Goal: Task Accomplishment & Management: Manage account settings

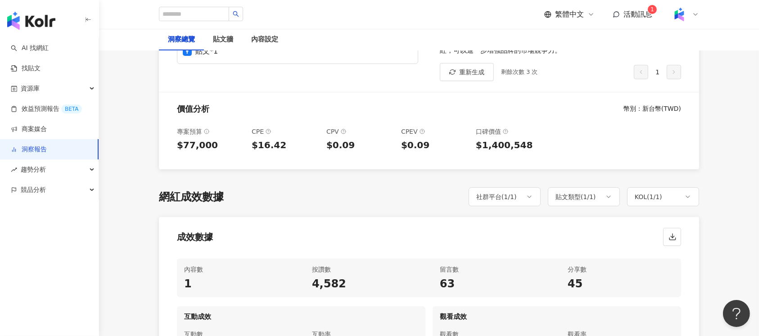
scroll to position [0, 239]
click at [265, 36] on div "內容設定" at bounding box center [264, 39] width 27 height 11
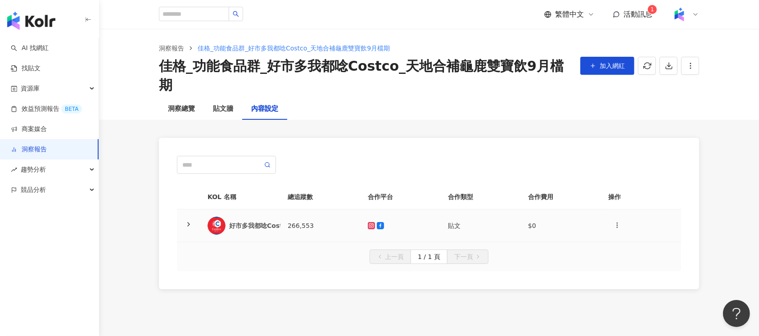
click at [419, 209] on td at bounding box center [401, 225] width 80 height 33
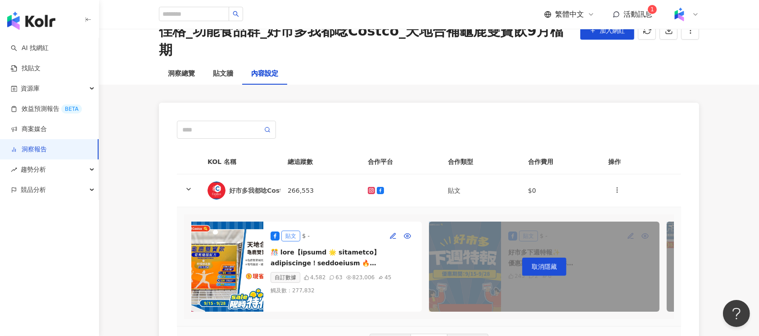
scroll to position [60, 0]
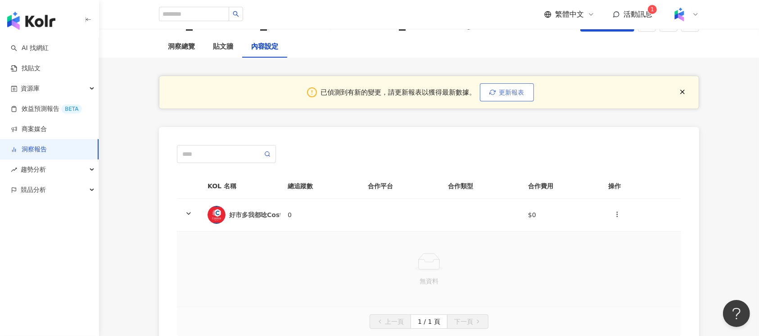
click at [510, 86] on button "更新報表" at bounding box center [507, 92] width 54 height 18
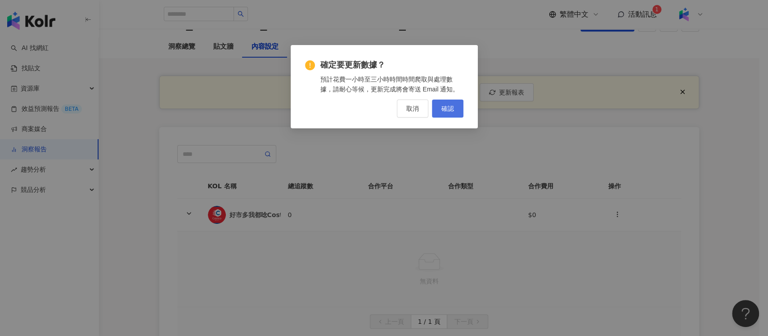
click at [459, 110] on button "確認" at bounding box center [448, 108] width 32 height 18
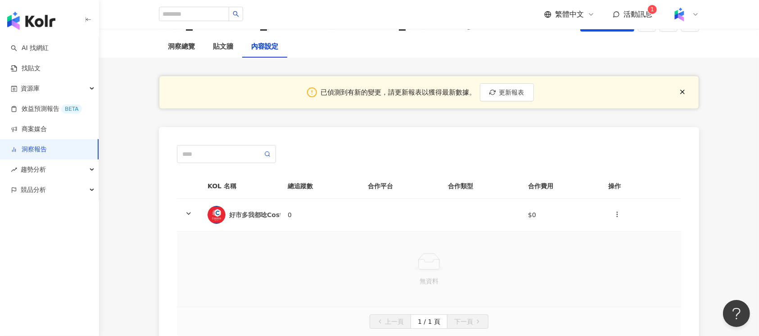
click at [544, 96] on div "已偵測到有新的變更，請更新報表以獲得最新數據。 更新報表" at bounding box center [429, 92] width 540 height 33
click at [521, 96] on span "更新報表" at bounding box center [511, 92] width 25 height 7
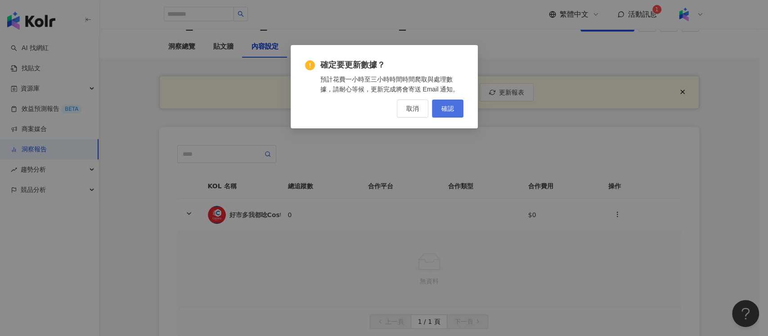
click at [457, 110] on button "確認" at bounding box center [448, 108] width 32 height 18
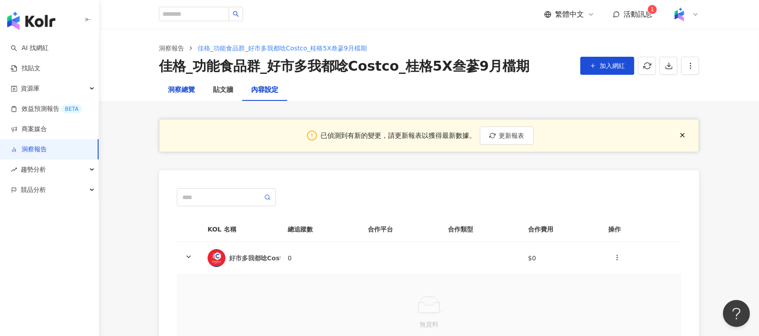
click at [194, 90] on div "洞察總覽" at bounding box center [181, 90] width 27 height 11
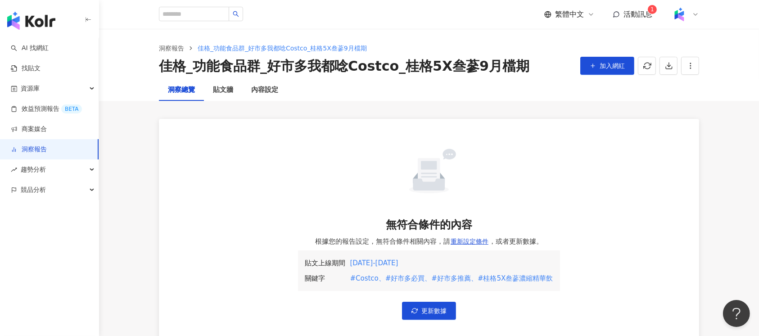
click at [443, 301] on div "無符合條件的內容 根據您的報告設定，無符合條件相關內容，請 重新設定條件 ，或者更新數據。 貼文上線期間 關鍵字 2025/9/1 - 2025/9/20 #…" at bounding box center [429, 233] width 540 height 228
click at [422, 311] on span "更新數據" at bounding box center [433, 310] width 25 height 7
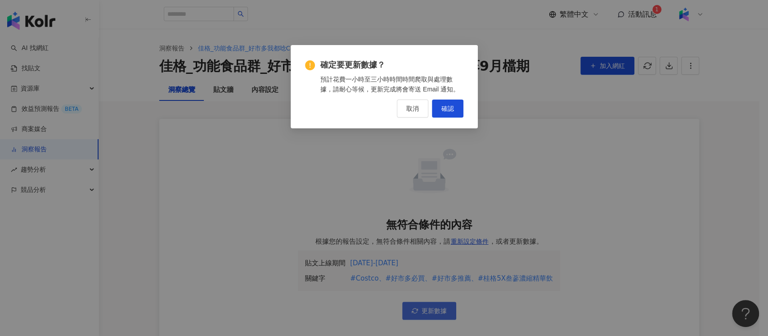
click at [422, 311] on div "確定要更新數據？ 預計花費一小時至三小時時間時間爬取與處理數據，請耐心等候，更新完成將會寄送 Email 通知。 取消 確認" at bounding box center [384, 168] width 768 height 336
click at [447, 112] on span "確認" at bounding box center [448, 108] width 13 height 7
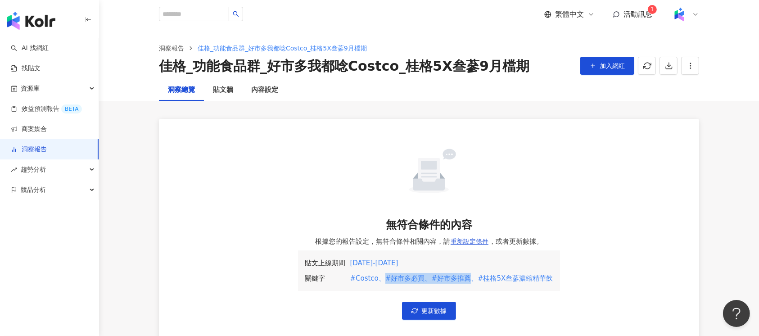
drag, startPoint x: 468, startPoint y: 276, endPoint x: 385, endPoint y: 284, distance: 83.2
click at [385, 284] on div "貼文上線期間 關鍵字 2025/9/1 - 2025/9/20 #Costco、#好市多必買、#好市多推薦、#桂格5X叁蔘濃縮精華飲" at bounding box center [429, 270] width 262 height 41
click at [495, 253] on div "貼文上線期間 關鍵字 2025/9/1 - 2025/9/20 #Costco、#好市多必買、#好市多推薦、#桂格5X叁蔘濃縮精華飲" at bounding box center [429, 270] width 262 height 41
drag, startPoint x: 470, startPoint y: 278, endPoint x: 389, endPoint y: 279, distance: 81.0
click at [389, 279] on div "#Costco、#好市多必買、#好市多推薦、#桂格5X叁蔘濃縮精華飲" at bounding box center [451, 278] width 203 height 11
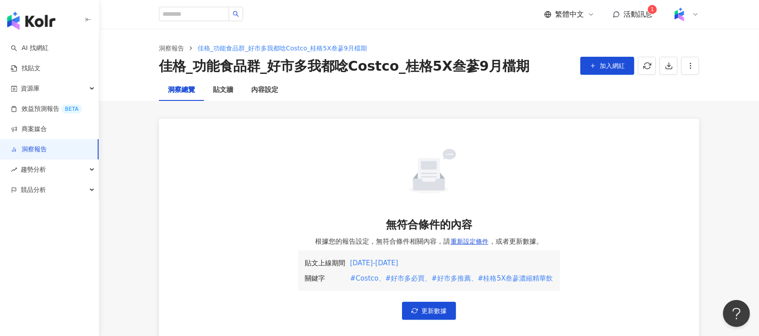
click at [359, 280] on div "#Costco、#好市多必買、#好市多推薦、#桂格5X叁蔘濃縮精華飲" at bounding box center [451, 278] width 203 height 11
drag, startPoint x: 470, startPoint y: 276, endPoint x: 391, endPoint y: 281, distance: 79.4
click at [391, 281] on div "#Costco、#好市多必買、#好市多推薦、#桂格5X叁蔘濃縮精華飲" at bounding box center [451, 278] width 203 height 11
click at [380, 317] on div "無符合條件的內容 根據您的報告設定，無符合條件相關內容，請 重新設定條件 ，或者更新數據。 貼文上線期間 關鍵字 2025/9/1 - 2025/9/20 #…" at bounding box center [429, 233] width 540 height 228
drag, startPoint x: 475, startPoint y: 277, endPoint x: 558, endPoint y: 277, distance: 82.8
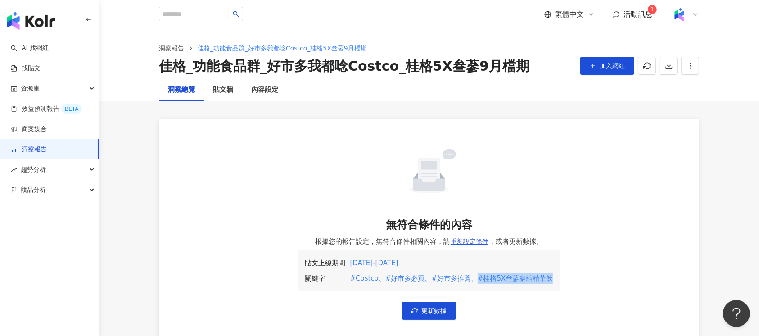
click at [558, 277] on div "無符合條件的內容 根據您的報告設定，無符合條件相關內容，請 重新設定條件 ，或者更新數據。 貼文上線期間 關鍵字 2025/9/1 - 2025/9/20 #…" at bounding box center [429, 233] width 540 height 228
copy div "#桂格5X叁蔘濃縮精華飲"
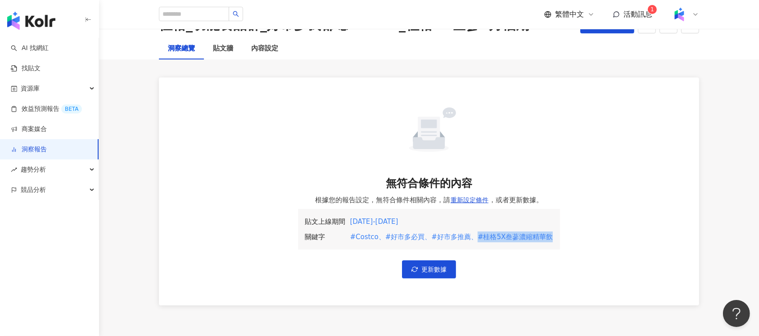
scroll to position [60, 0]
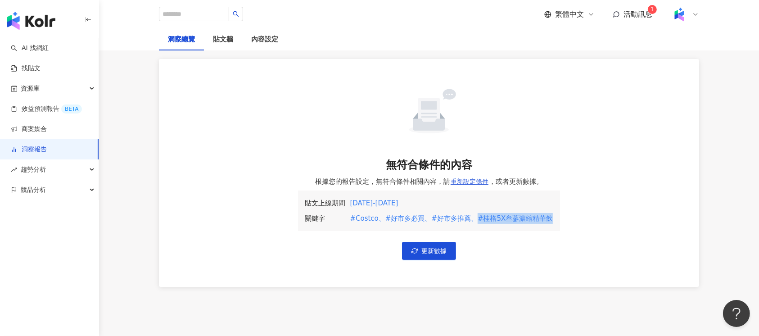
click at [511, 250] on div "無符合條件的內容 根據您的報告設定，無符合條件相關內容，請 重新設定條件 ，或者更新數據。 貼文上線期間 關鍵字 2025/9/1 - 2025/9/20 #…" at bounding box center [429, 173] width 540 height 228
click at [470, 176] on button "重新設定條件" at bounding box center [469, 181] width 39 height 18
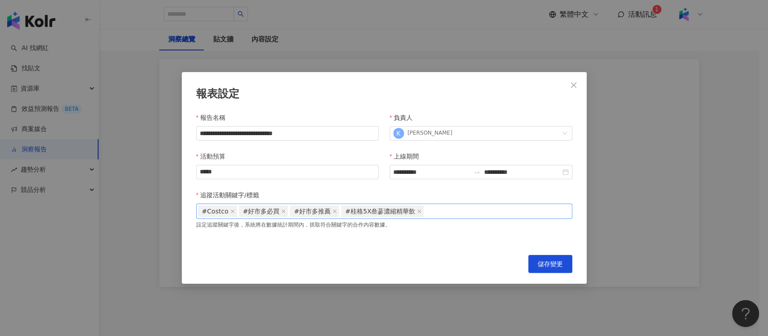
click at [366, 208] on span "#桂格5X叁蔘濃縮精華飲" at bounding box center [380, 211] width 70 height 11
click at [231, 211] on icon "close" at bounding box center [233, 211] width 4 height 4
click at [229, 211] on span "#好市多必買" at bounding box center [220, 211] width 37 height 11
click at [243, 211] on span "#好市多必買" at bounding box center [223, 211] width 50 height 12
click at [241, 210] on icon "close" at bounding box center [242, 211] width 5 height 5
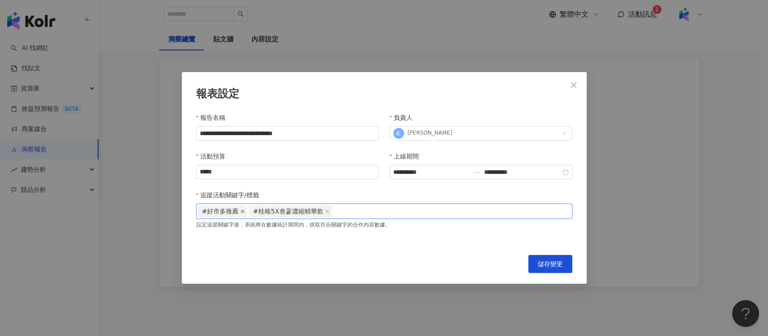
click at [241, 210] on icon "close" at bounding box center [242, 211] width 5 height 5
click at [393, 209] on div "#桂格5X叁蔘濃縮精華飲" at bounding box center [384, 211] width 373 height 14
click at [578, 89] on button "Close" at bounding box center [574, 85] width 18 height 18
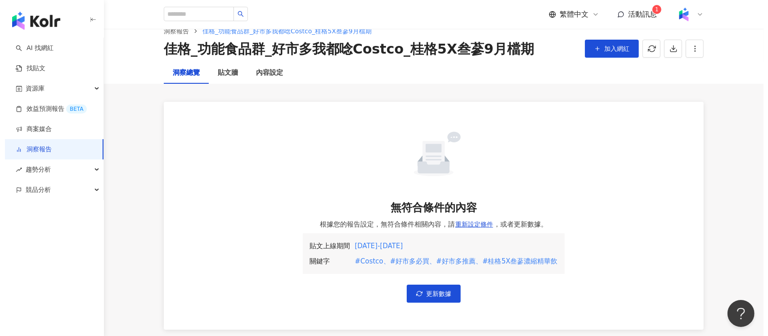
scroll to position [0, 0]
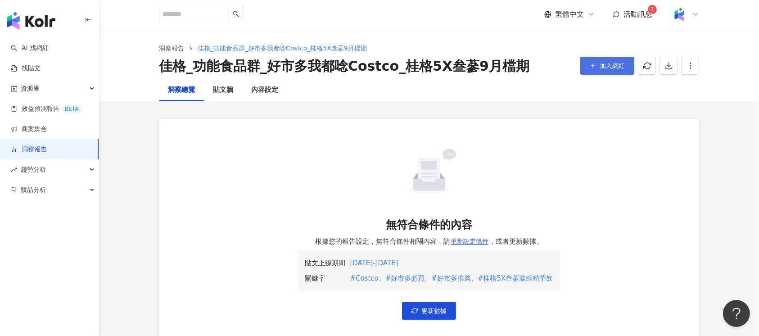
click at [615, 65] on span "加入網紅" at bounding box center [612, 65] width 25 height 7
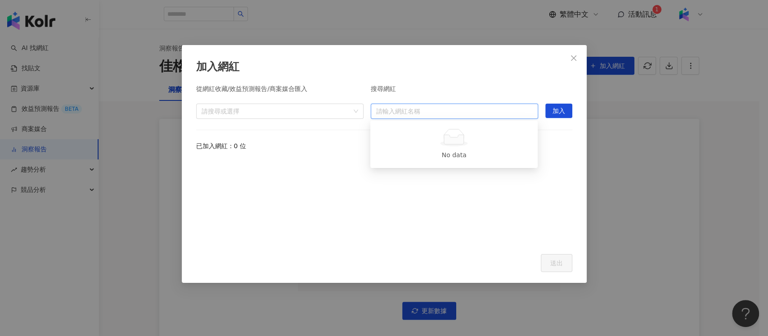
click at [427, 105] on input "search" at bounding box center [454, 111] width 157 height 14
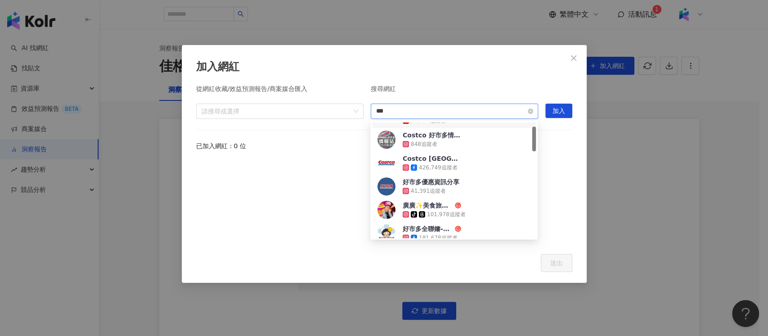
scroll to position [18, 0]
type input "***"
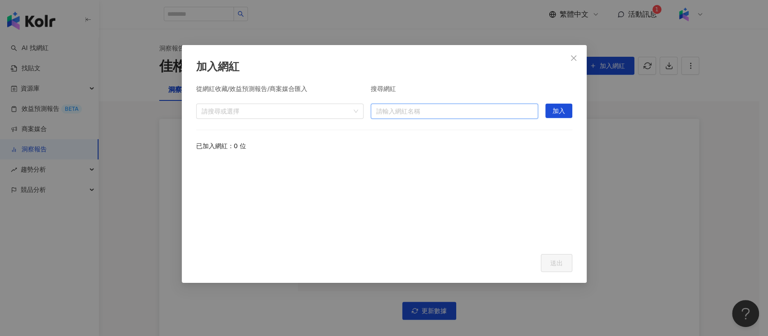
paste input "**********"
type input "**********"
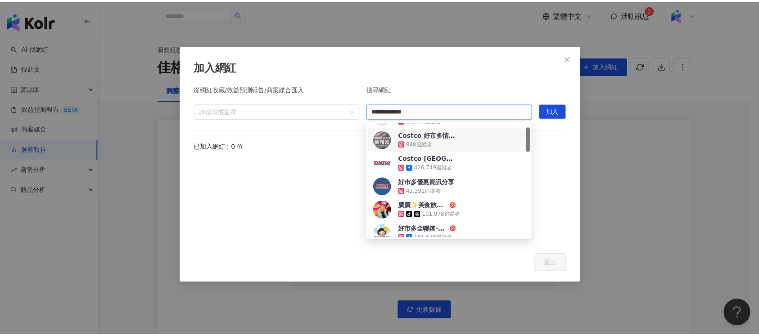
scroll to position [0, 0]
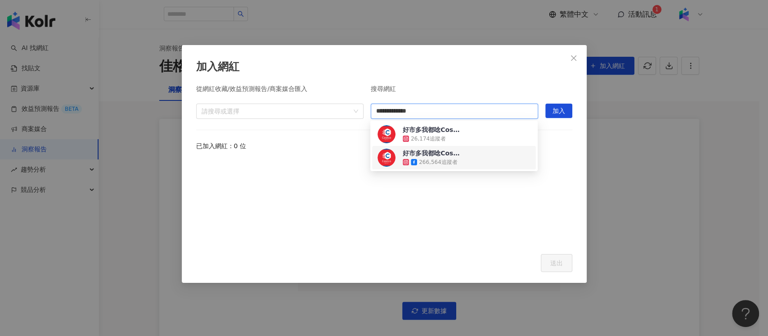
click at [461, 160] on div "266,564 追蹤者" at bounding box center [432, 162] width 59 height 9
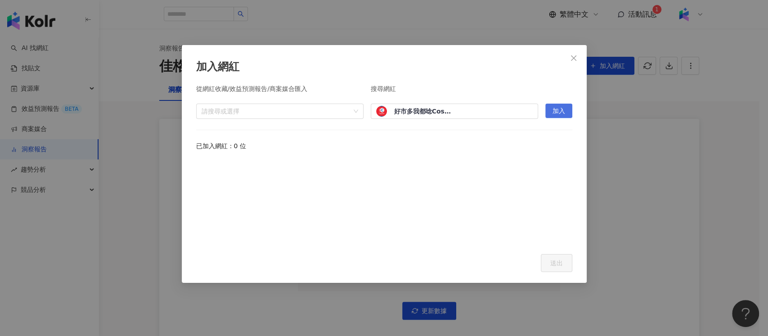
click at [559, 109] on span "加入" at bounding box center [559, 111] width 13 height 14
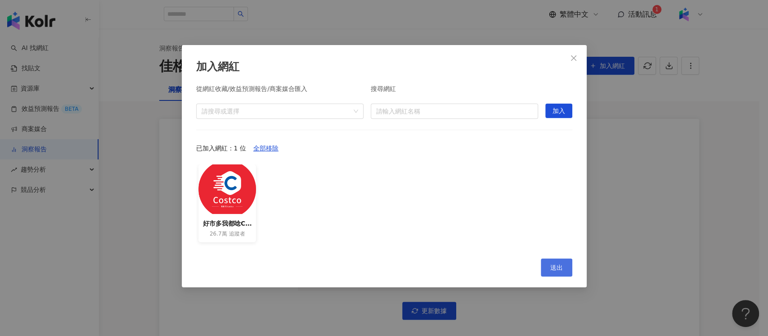
click at [555, 260] on button "送出" at bounding box center [557, 267] width 32 height 18
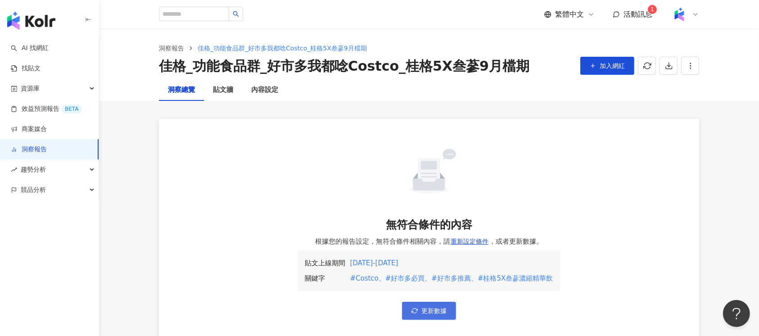
click at [411, 307] on span "button" at bounding box center [414, 310] width 6 height 7
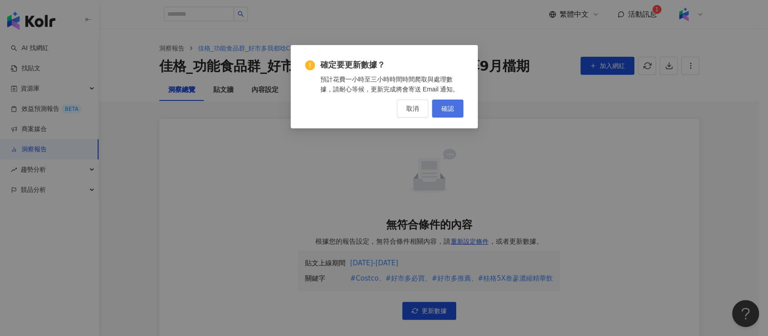
click at [443, 105] on span "確認" at bounding box center [448, 108] width 13 height 7
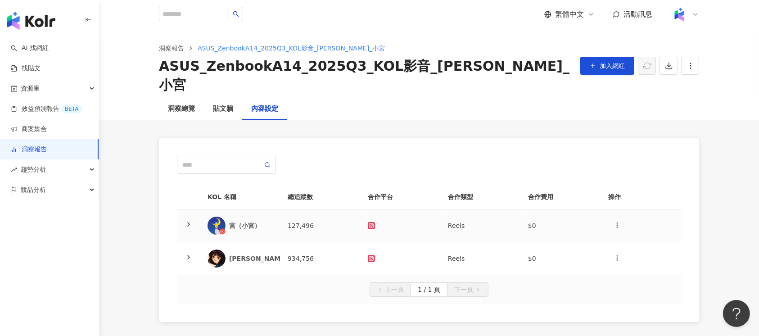
click at [400, 222] on div at bounding box center [401, 225] width 66 height 7
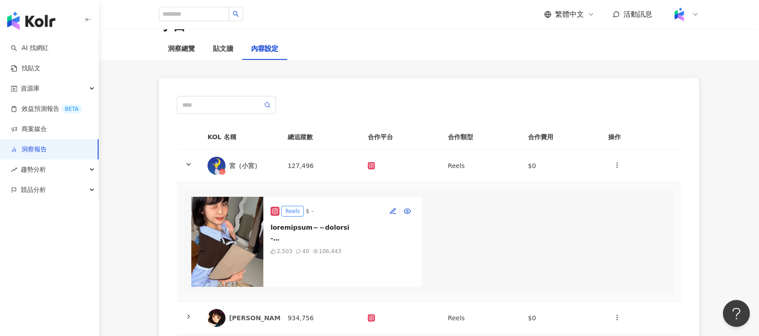
scroll to position [180, 0]
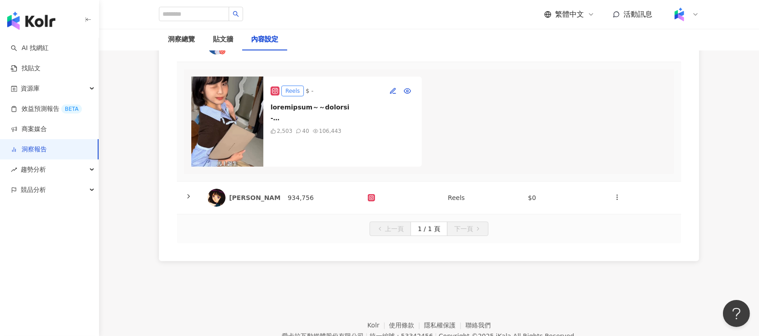
click at [375, 200] on td at bounding box center [401, 197] width 80 height 33
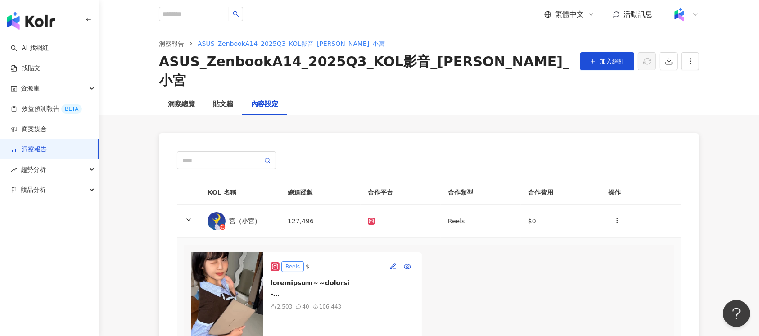
scroll to position [0, 0]
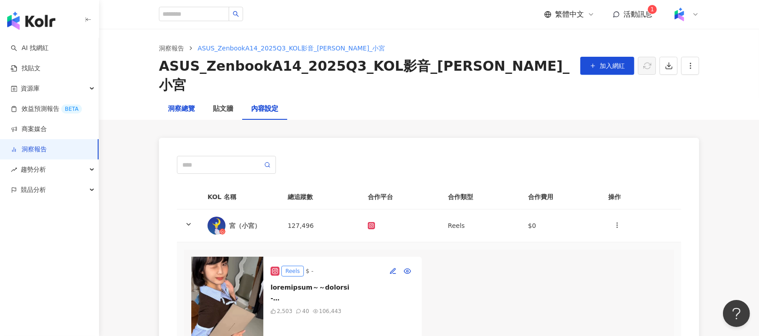
click at [176, 104] on div "洞察總覽" at bounding box center [181, 109] width 27 height 11
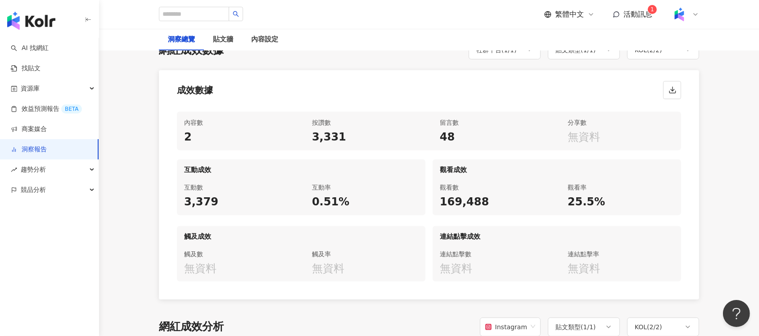
scroll to position [360, 0]
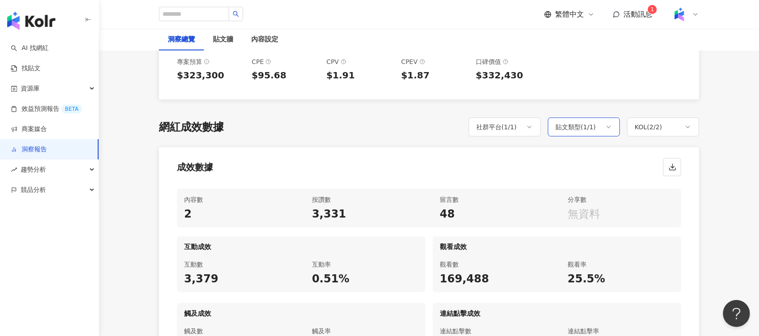
click at [585, 117] on div "貼文類型 ( 1 / 1 )" at bounding box center [584, 126] width 72 height 19
click at [645, 122] on div "KOL ( 2 / 2 )" at bounding box center [648, 127] width 27 height 11
click at [576, 153] on div "成效數據" at bounding box center [429, 164] width 540 height 34
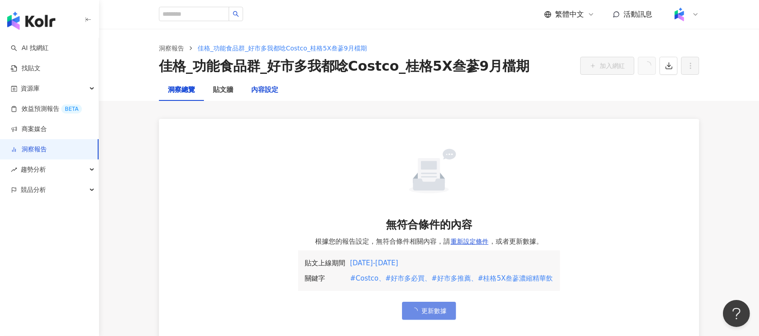
click at [275, 91] on div "內容設定" at bounding box center [264, 90] width 27 height 11
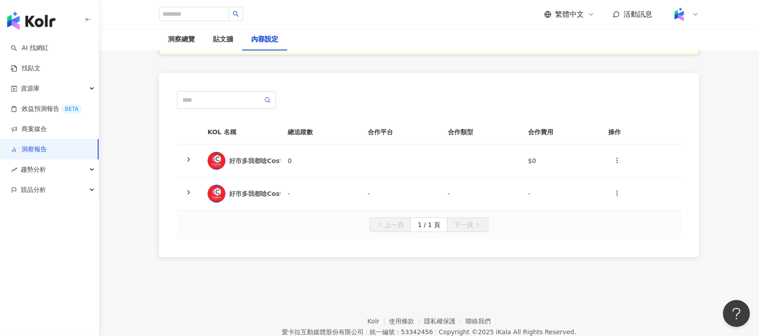
scroll to position [136, 0]
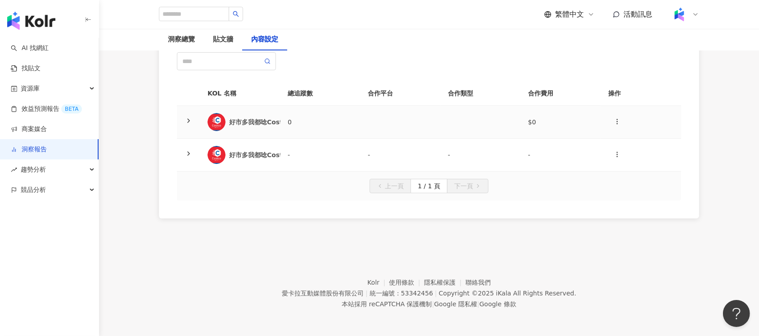
click at [284, 134] on td "0" at bounding box center [320, 122] width 80 height 33
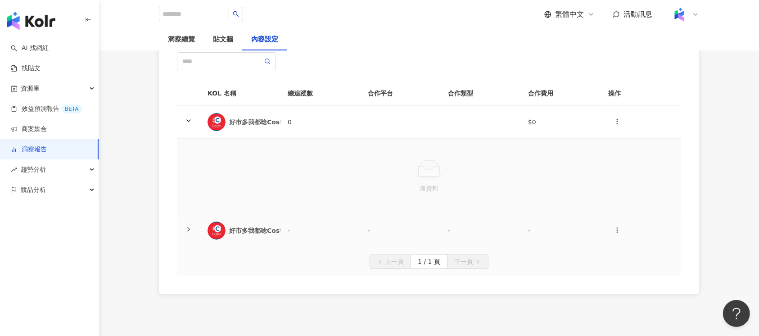
click at [274, 218] on td "好市多我都唸Costco" at bounding box center [240, 230] width 80 height 33
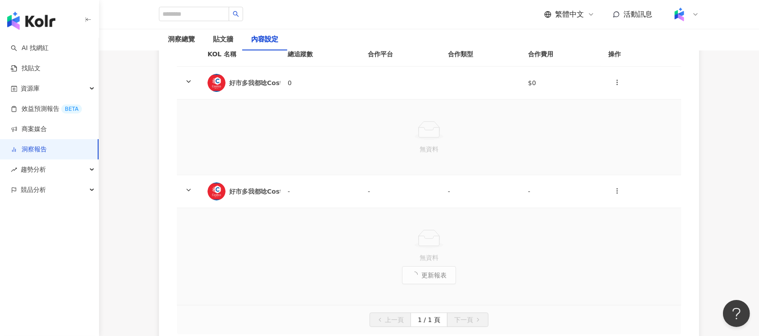
scroll to position [196, 0]
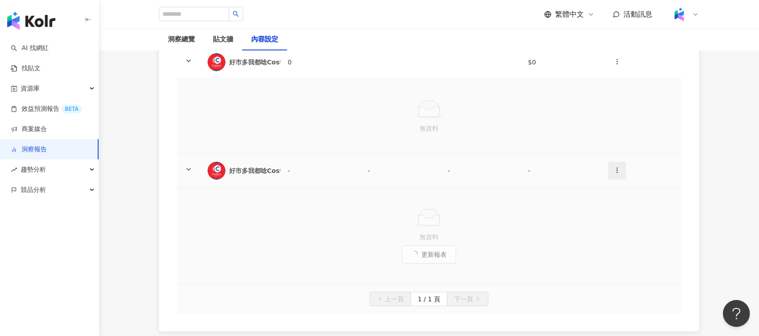
click at [620, 169] on icon "button" at bounding box center [617, 170] width 7 height 7
click at [675, 164] on td at bounding box center [641, 170] width 80 height 33
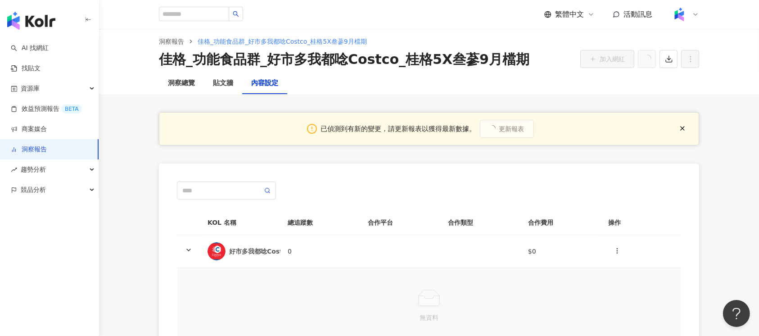
scroll to position [0, 0]
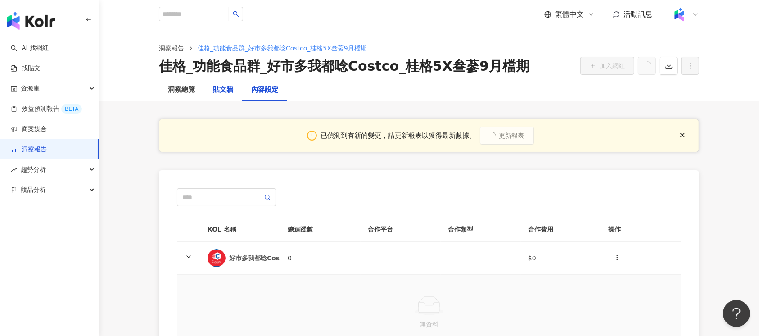
click at [215, 91] on div "貼文牆" at bounding box center [223, 90] width 20 height 11
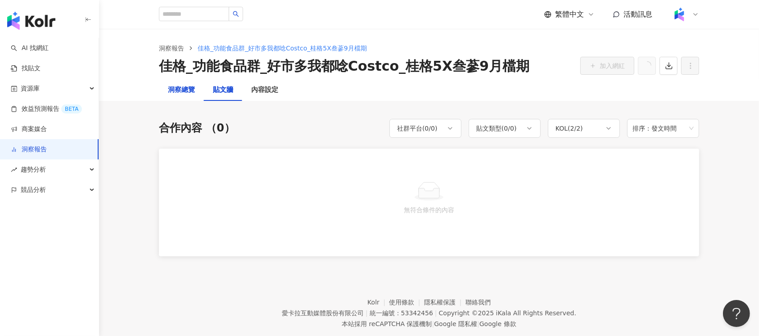
click at [194, 88] on div "洞察總覽" at bounding box center [181, 90] width 27 height 11
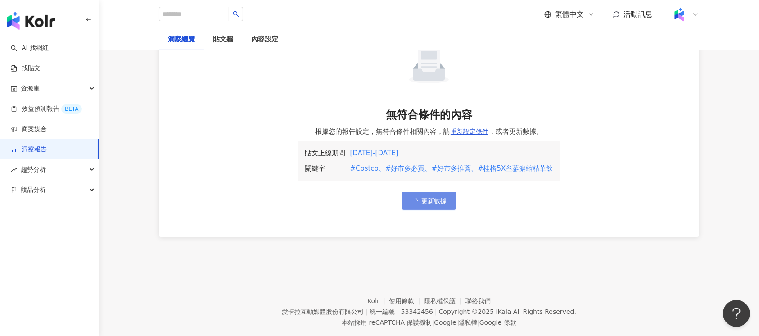
scroll to position [120, 0]
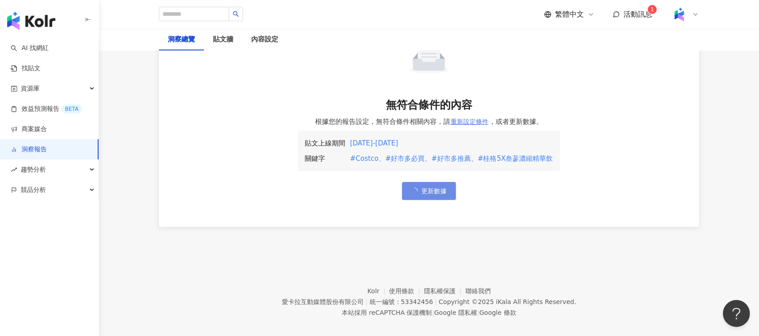
click at [463, 121] on span "重新設定條件" at bounding box center [470, 121] width 38 height 7
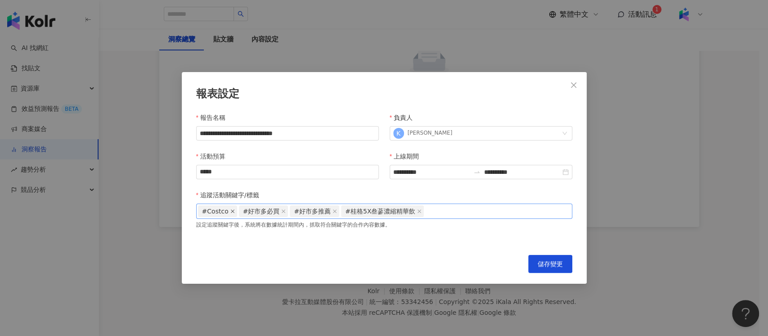
click at [230, 212] on icon "close" at bounding box center [232, 211] width 5 height 5
click at [230, 212] on span "#好市多必買" at bounding box center [220, 211] width 37 height 11
click at [240, 211] on icon "close" at bounding box center [242, 211] width 5 height 5
click at [546, 261] on span "儲存變更" at bounding box center [550, 263] width 25 height 7
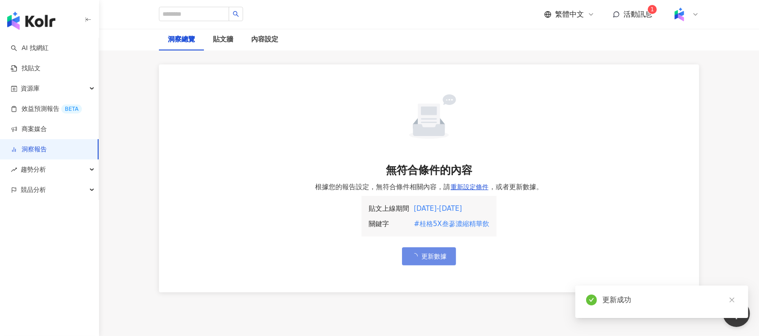
scroll to position [0, 0]
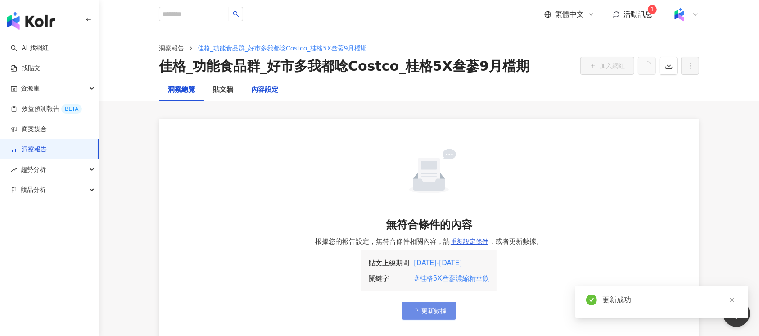
click at [274, 94] on div "內容設定" at bounding box center [264, 90] width 27 height 11
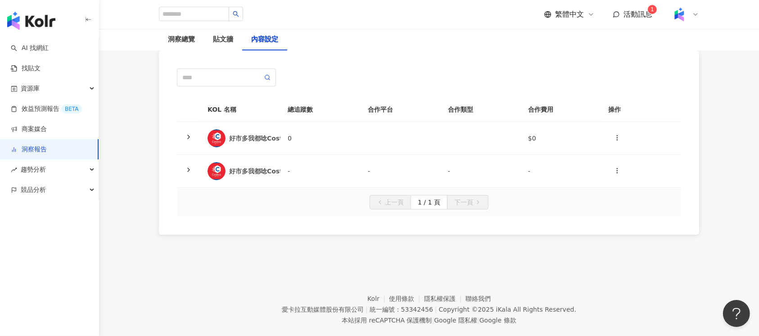
scroll to position [60, 0]
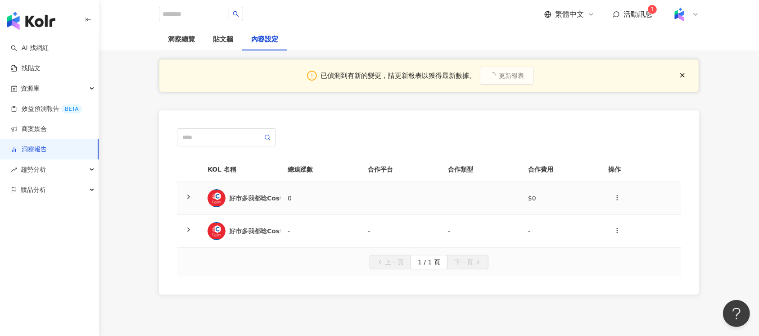
click at [282, 199] on td "0" at bounding box center [320, 198] width 80 height 33
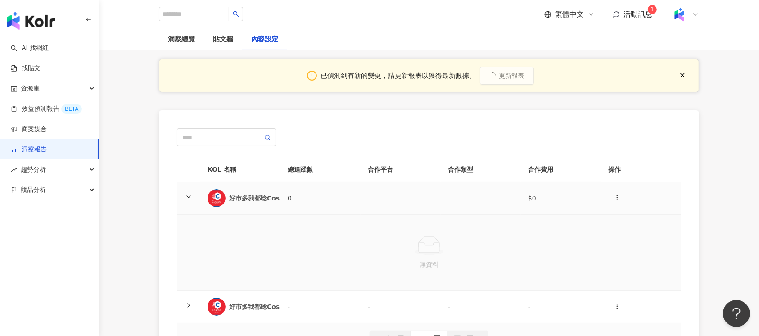
click at [282, 199] on td "0" at bounding box center [320, 198] width 80 height 33
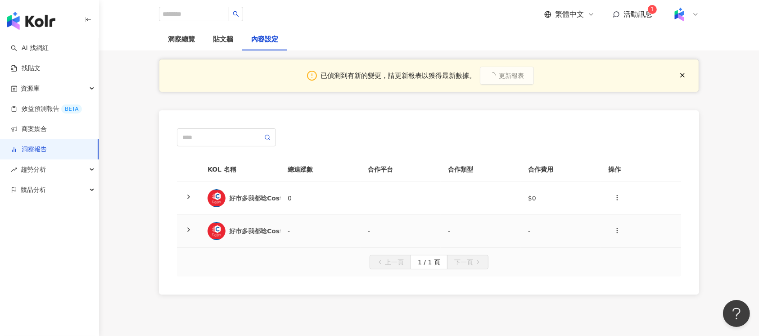
click at [269, 239] on div "好市多我都唸Costco" at bounding box center [241, 231] width 66 height 18
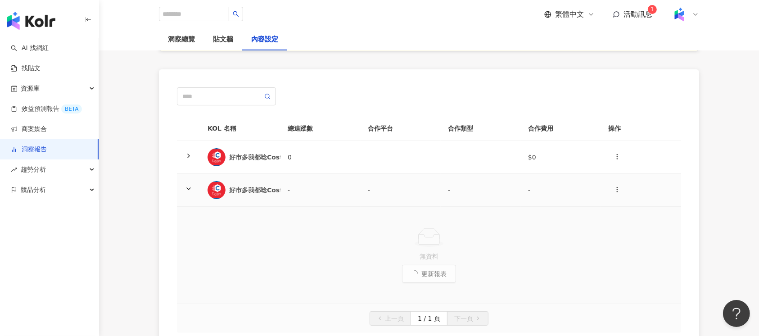
scroll to position [120, 0]
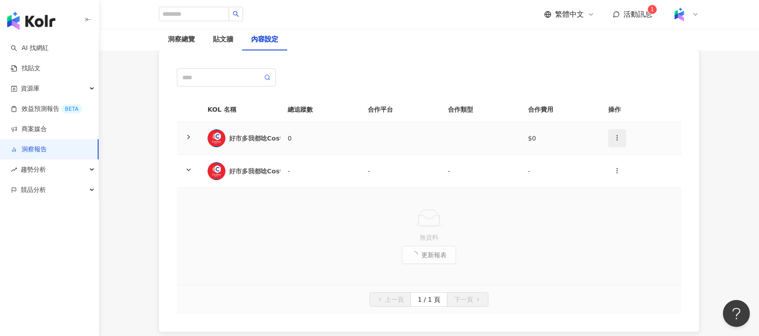
click at [618, 136] on icon "button" at bounding box center [617, 137] width 7 height 7
click at [635, 172] on div "刪除網紅" at bounding box center [632, 177] width 35 height 10
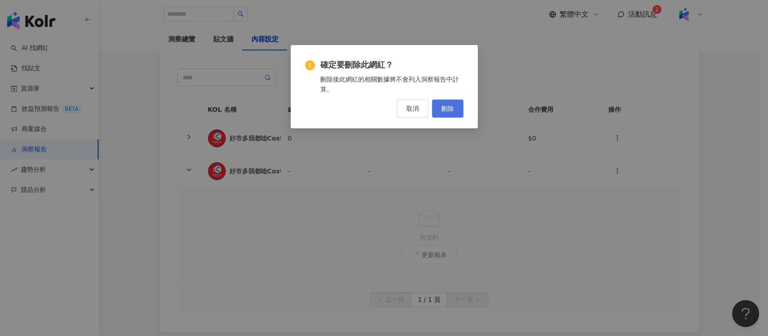
click at [443, 112] on span "刪除" at bounding box center [448, 108] width 13 height 7
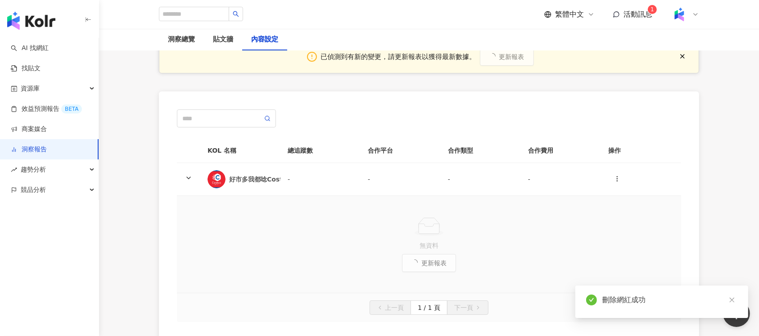
scroll to position [60, 0]
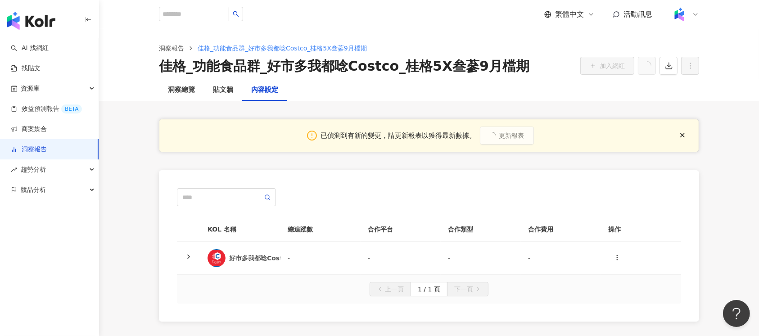
click at [29, 145] on link "洞察報告" at bounding box center [29, 149] width 36 height 9
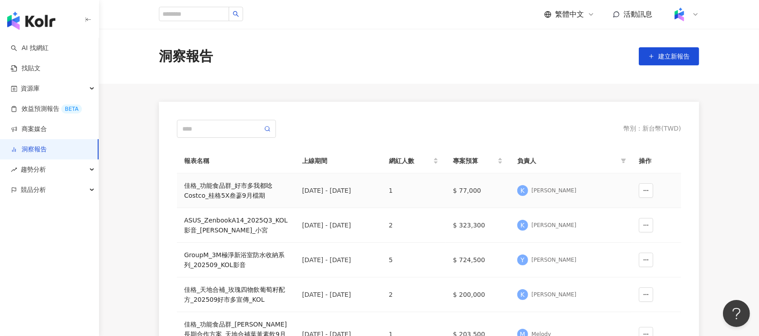
click at [238, 192] on div "佳格_功能食品群_好市多我都唸Costco_桂格5X叁蔘9月檔期" at bounding box center [236, 191] width 104 height 20
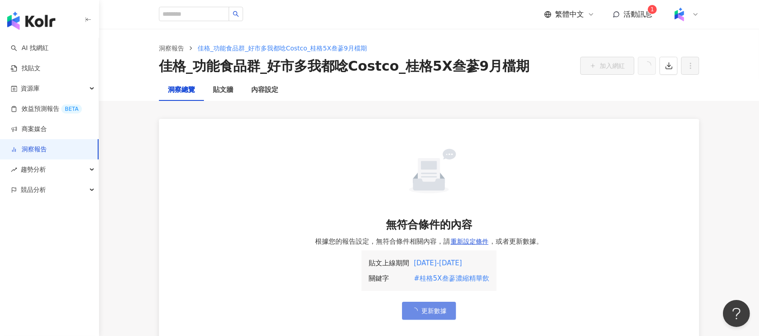
click at [628, 20] on div "繁體中文 活動訊息 1" at bounding box center [621, 14] width 155 height 18
click at [641, 10] on span "活動訊息" at bounding box center [637, 14] width 29 height 9
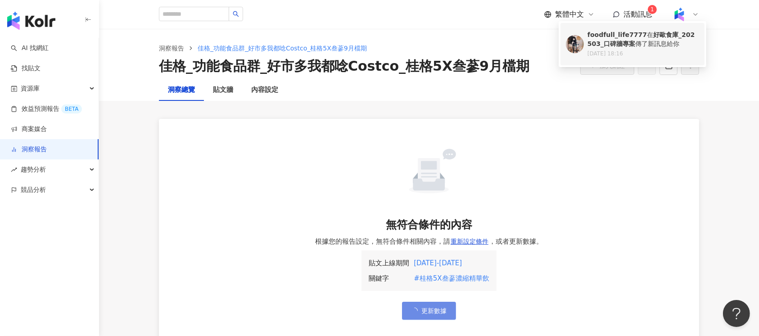
click at [637, 38] on b "foodfull_life7777" at bounding box center [616, 34] width 59 height 7
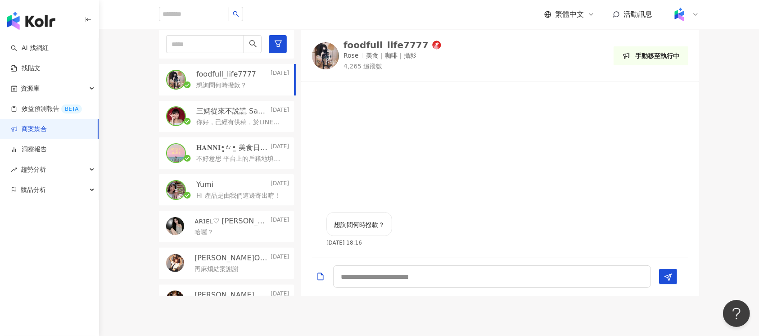
scroll to position [270, 0]
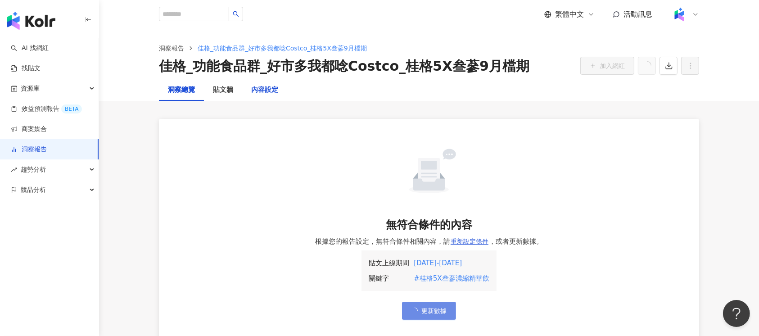
click at [262, 90] on div "內容設定" at bounding box center [264, 90] width 27 height 11
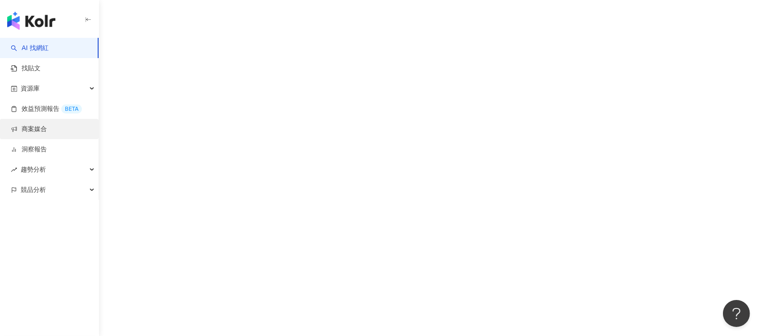
click at [47, 134] on link "商案媒合" at bounding box center [29, 129] width 36 height 9
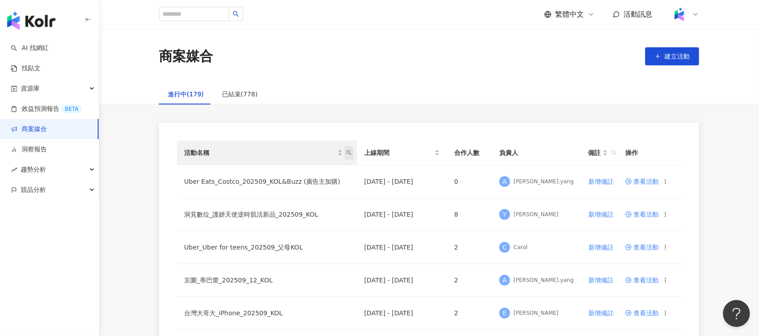
click at [349, 150] on icon "search" at bounding box center [348, 152] width 5 height 5
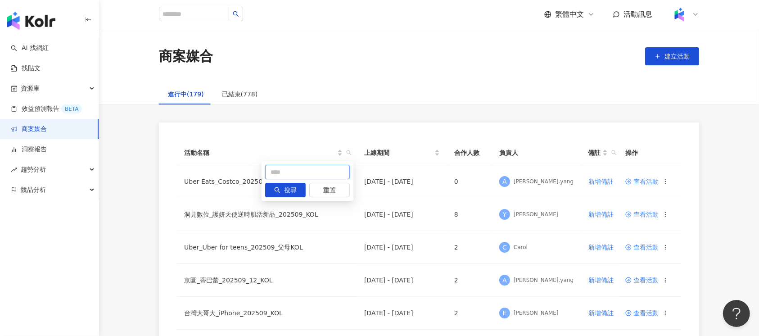
click at [290, 168] on input "text" at bounding box center [307, 172] width 85 height 14
type input "**"
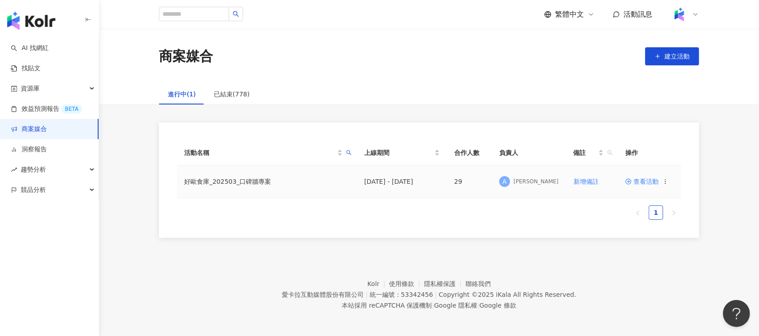
click at [640, 178] on span "查看活動" at bounding box center [641, 181] width 33 height 6
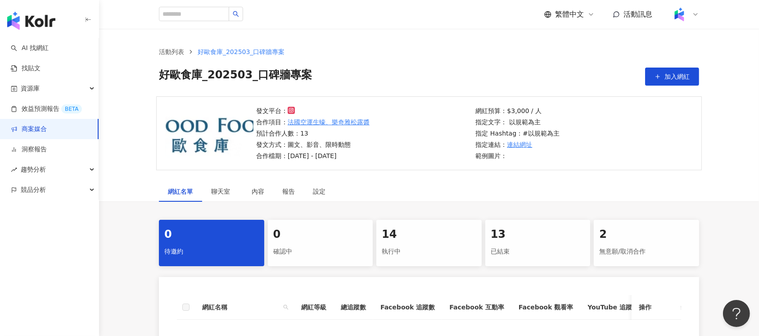
click at [421, 207] on div "網紅名單 聊天室 內容 報告 設定 0 待邀約 0 確認中 14 執行中 13 已結束 2 無意願/取消合作 網紅名稱 網紅等級 總追蹤數 Facebook …" at bounding box center [429, 297] width 660 height 232
click at [415, 221] on div "14 執行中" at bounding box center [428, 243] width 105 height 46
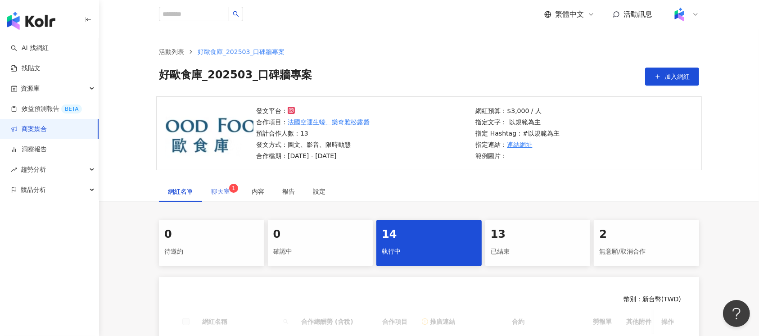
click at [218, 185] on div "聊天室 1" at bounding box center [222, 191] width 41 height 21
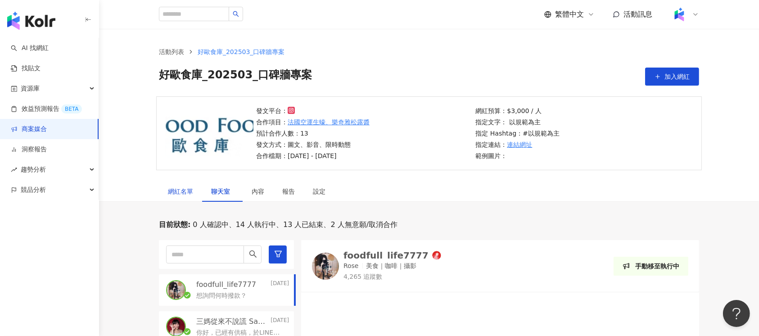
click at [173, 189] on div "網紅名單" at bounding box center [180, 191] width 25 height 10
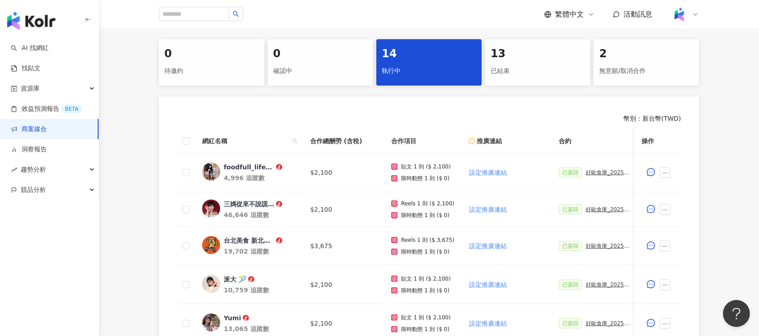
scroll to position [240, 0]
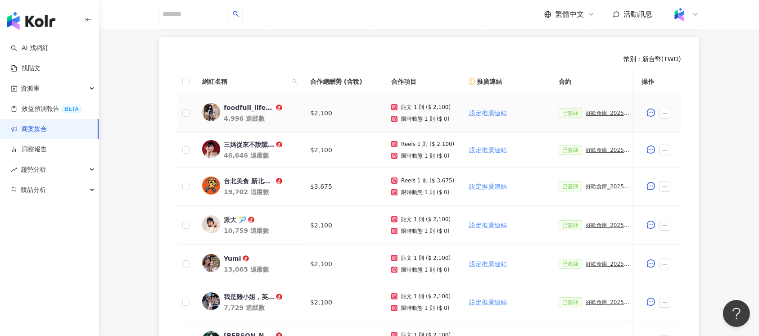
click at [599, 113] on div "好歐食庫_202503_口碑牆專案" at bounding box center [608, 113] width 45 height 6
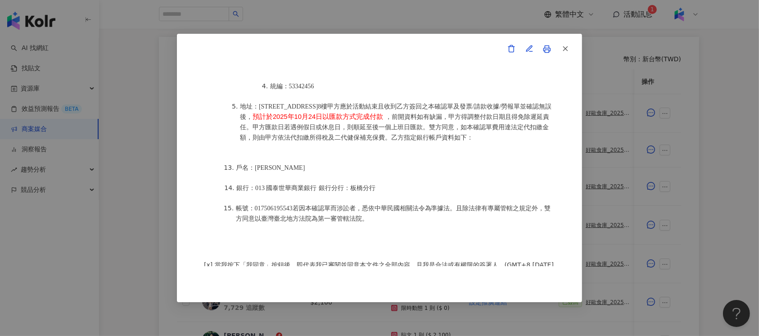
scroll to position [1165, 0]
click at [565, 50] on icon "button" at bounding box center [565, 49] width 8 height 8
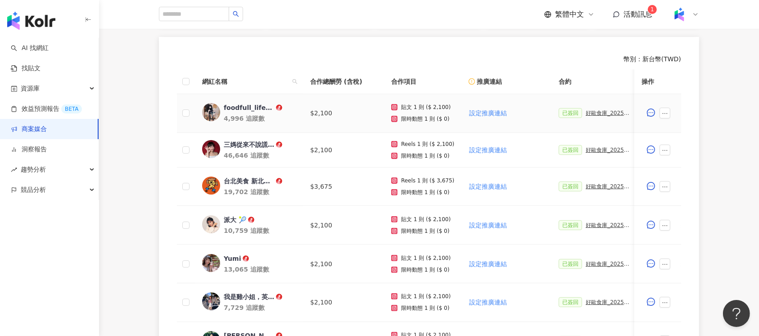
click at [235, 106] on div "foodfull_life7777" at bounding box center [249, 107] width 50 height 9
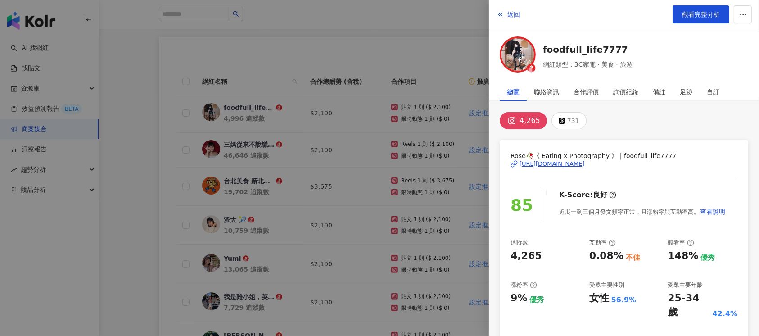
click at [283, 58] on div at bounding box center [379, 168] width 759 height 336
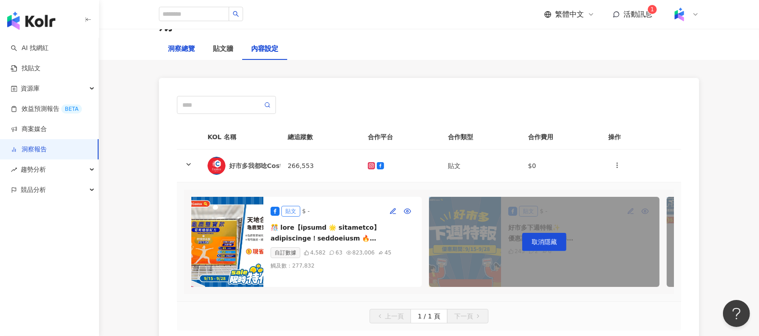
click at [190, 44] on div "洞察總覽" at bounding box center [181, 49] width 27 height 11
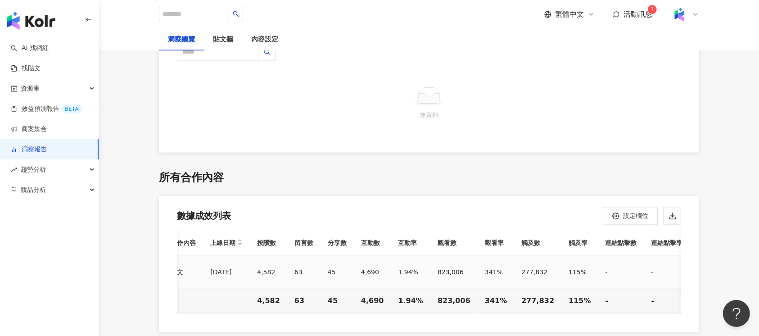
scroll to position [0, 187]
